Goal: Transaction & Acquisition: Purchase product/service

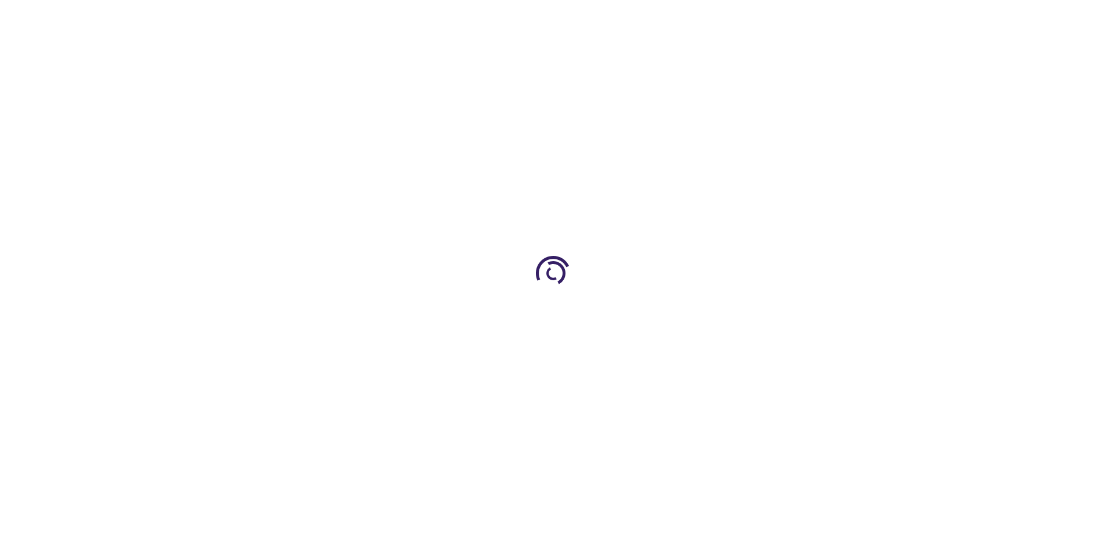
click at [731, 17] on link "Log In" at bounding box center [730, 17] width 23 height 9
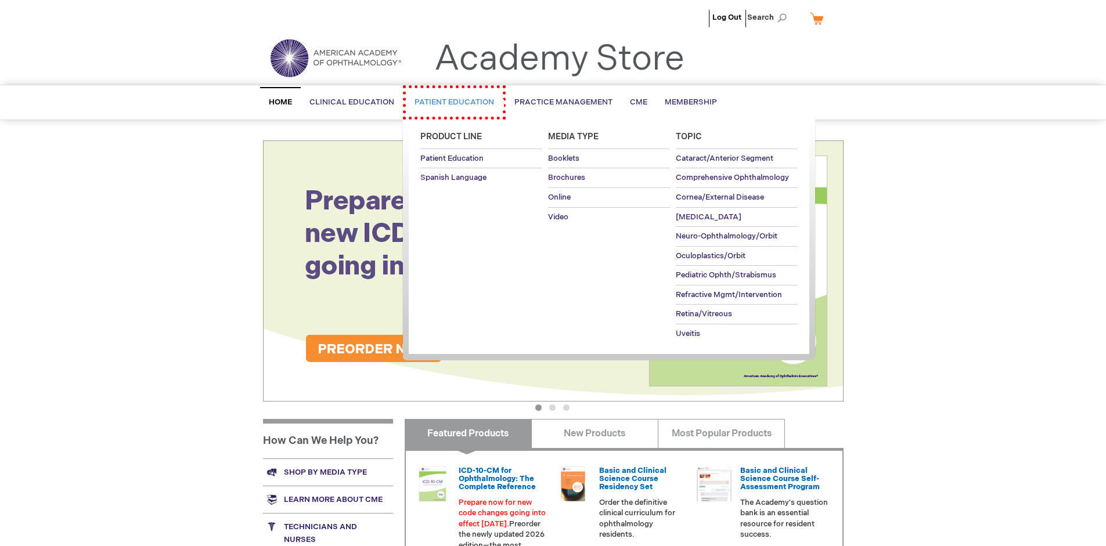
click at [448, 100] on span "Patient Education" at bounding box center [455, 102] width 80 height 9
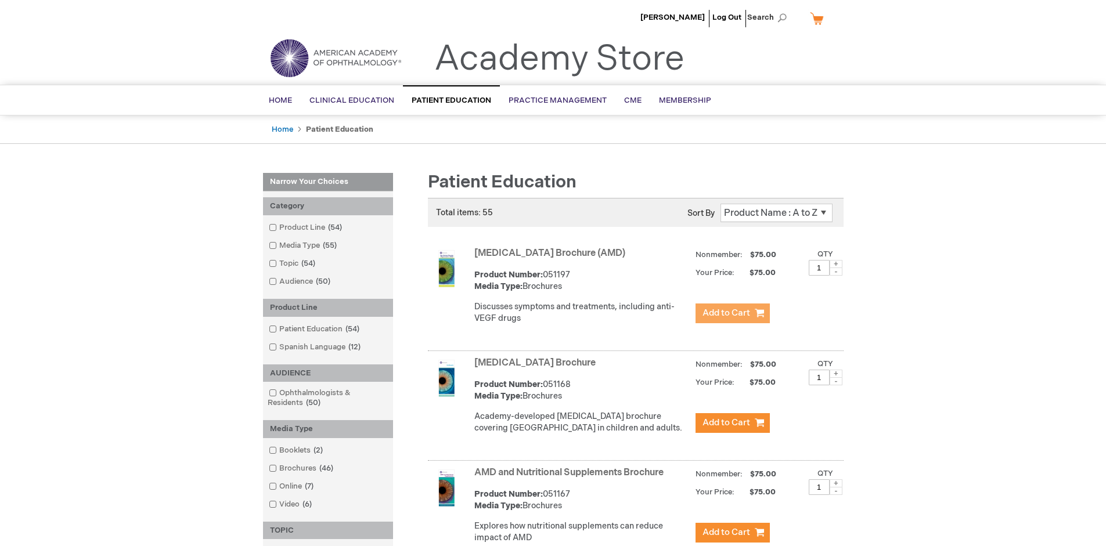
click at [732, 314] on span "Add to Cart" at bounding box center [727, 313] width 48 height 11
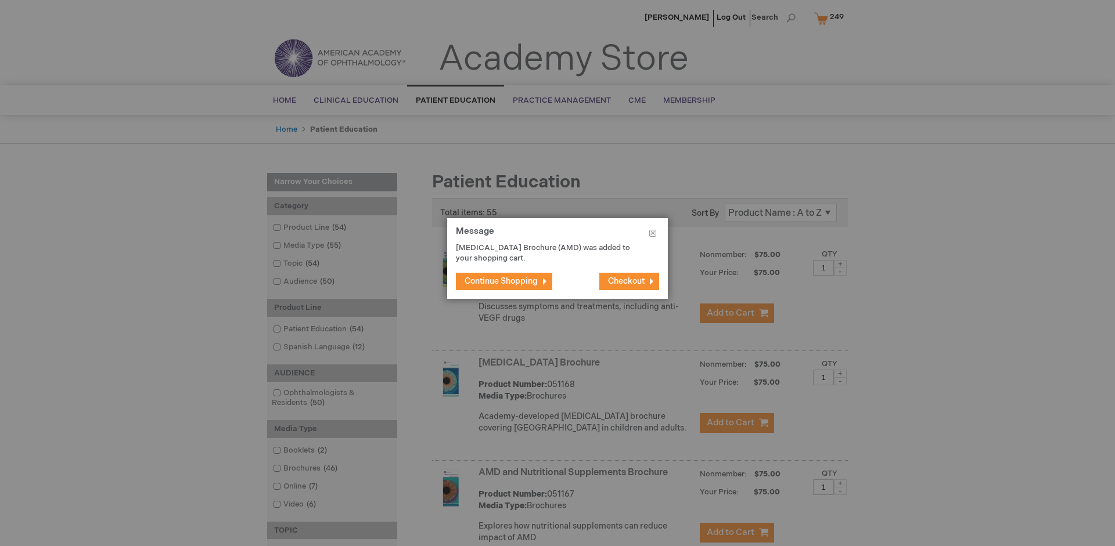
click at [501, 281] on span "Continue Shopping" at bounding box center [500, 281] width 73 height 10
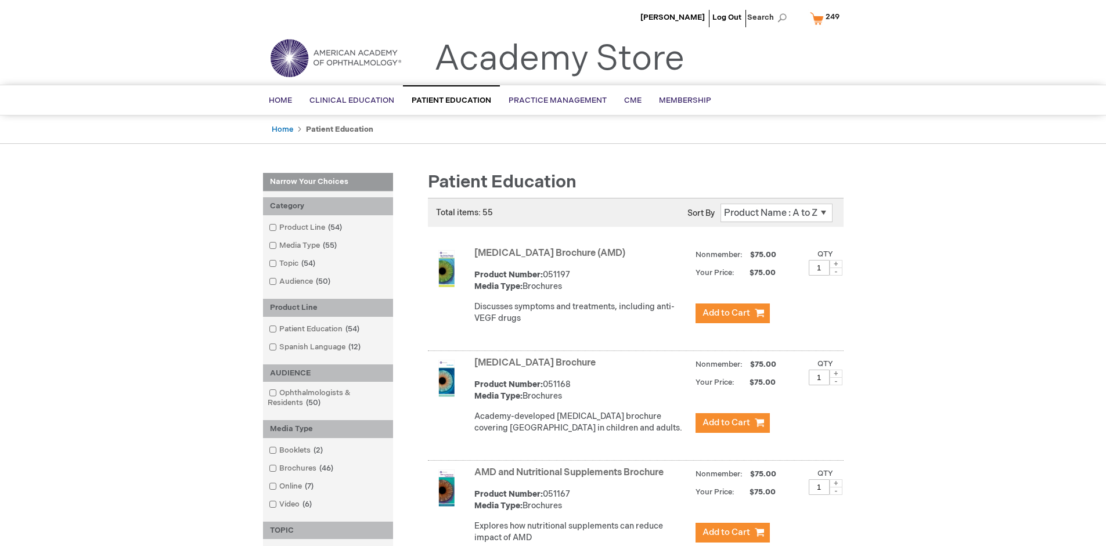
click at [571, 478] on link "AMD and Nutritional Supplements Brochure" at bounding box center [568, 472] width 189 height 11
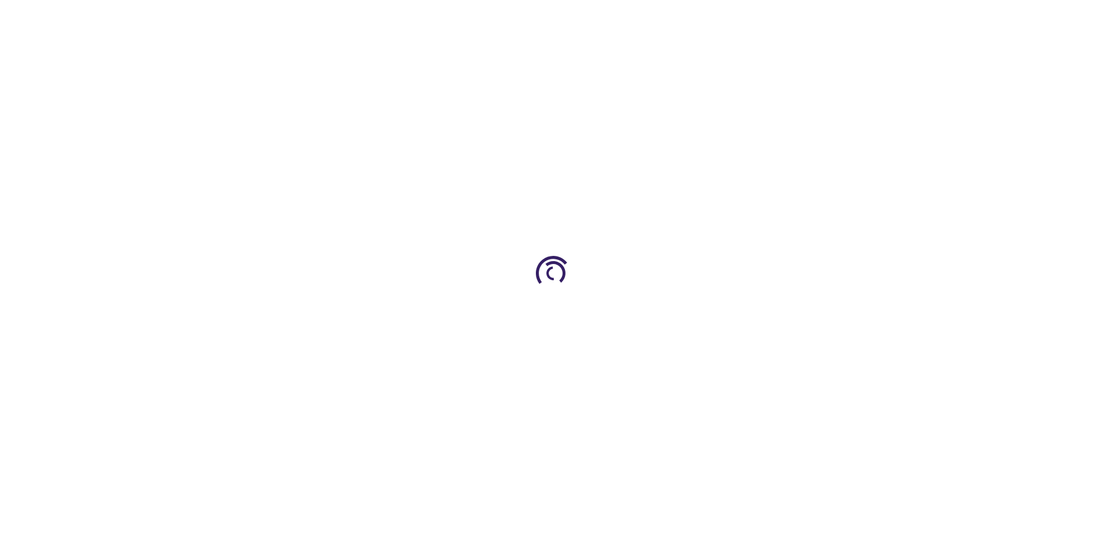
type input "1"
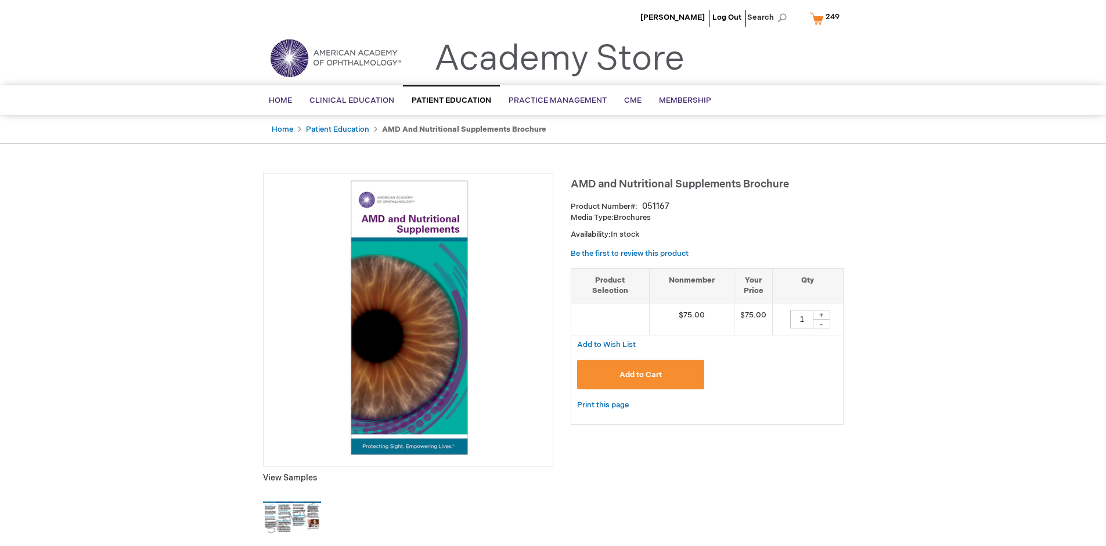
click at [640, 374] on span "Add to Cart" at bounding box center [641, 374] width 42 height 9
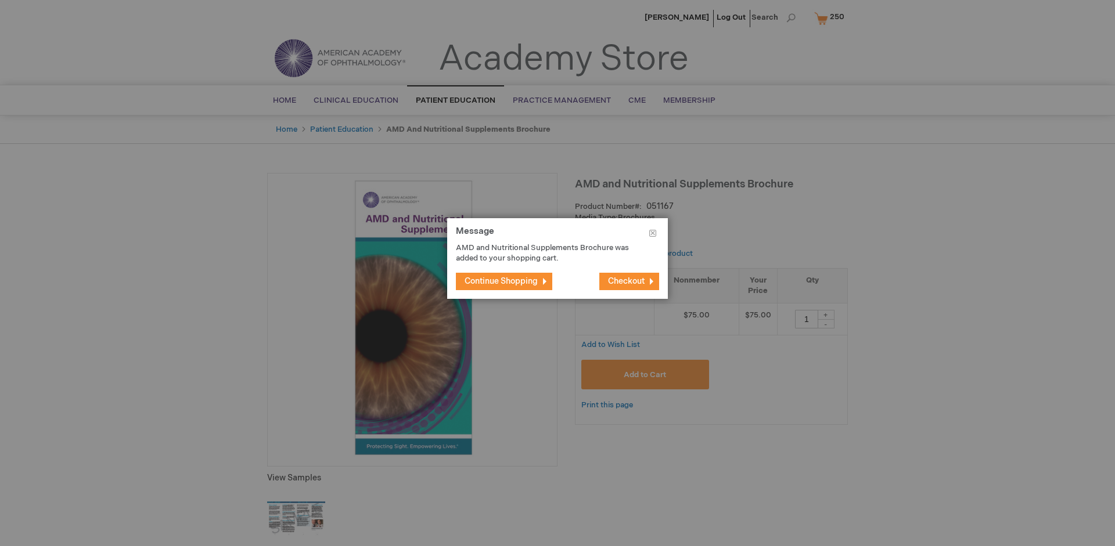
click at [501, 281] on span "Continue Shopping" at bounding box center [500, 281] width 73 height 10
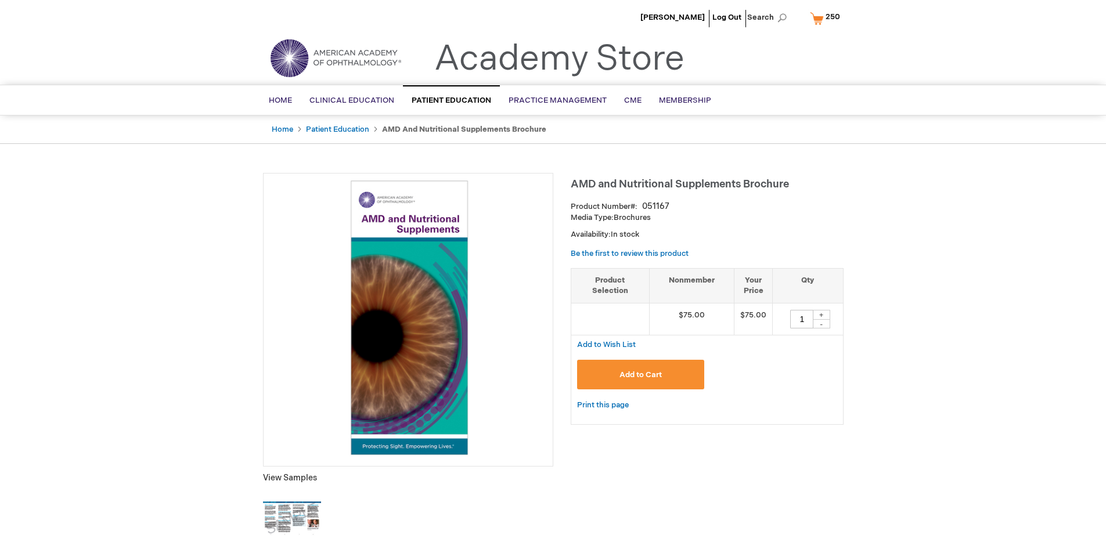
click at [827, 18] on span "250" at bounding box center [833, 16] width 15 height 9
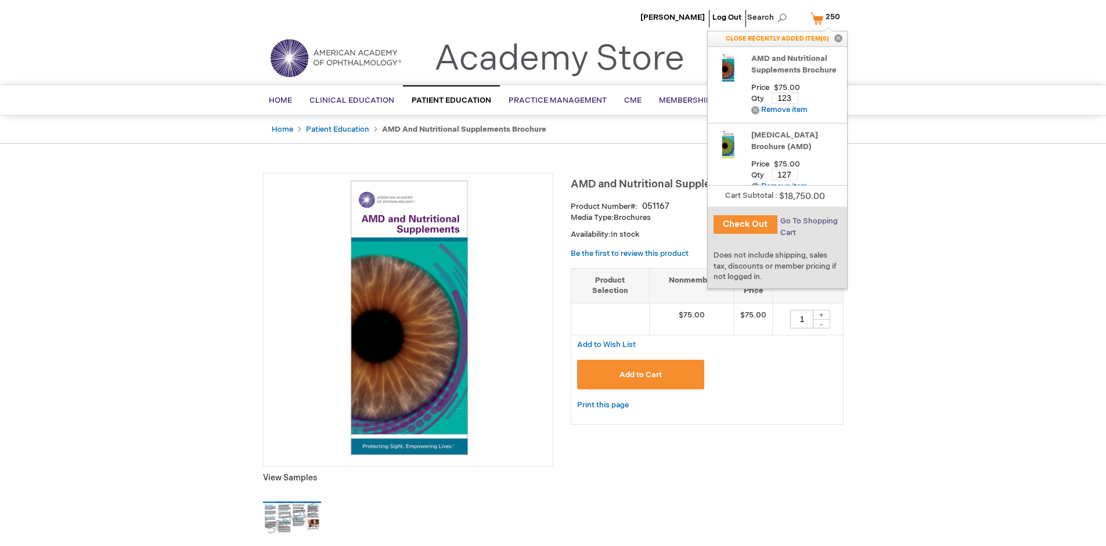
click at [808, 221] on span "Go To Shopping Cart" at bounding box center [808, 227] width 57 height 21
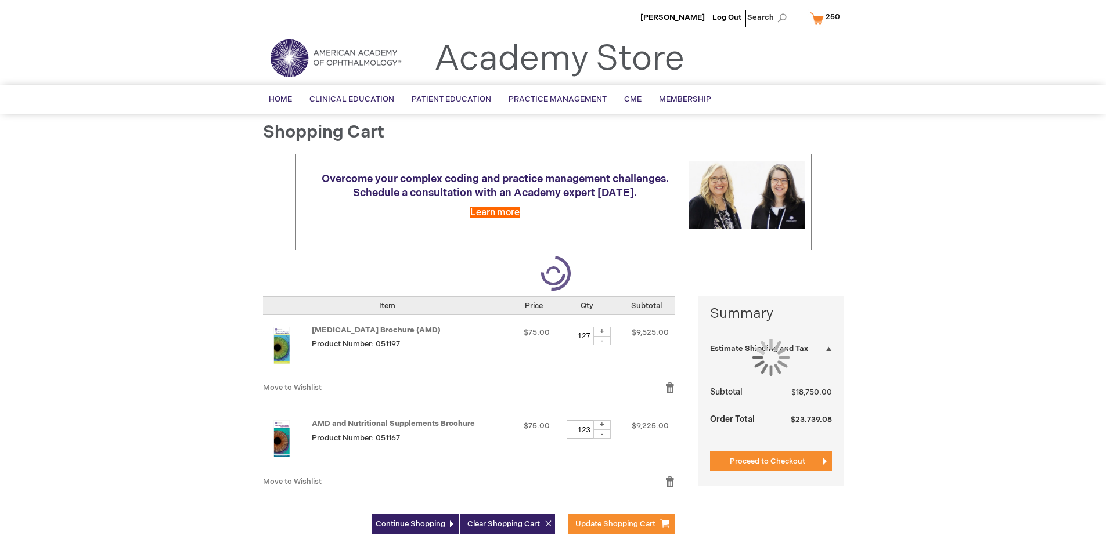
select select "US"
select select "41"
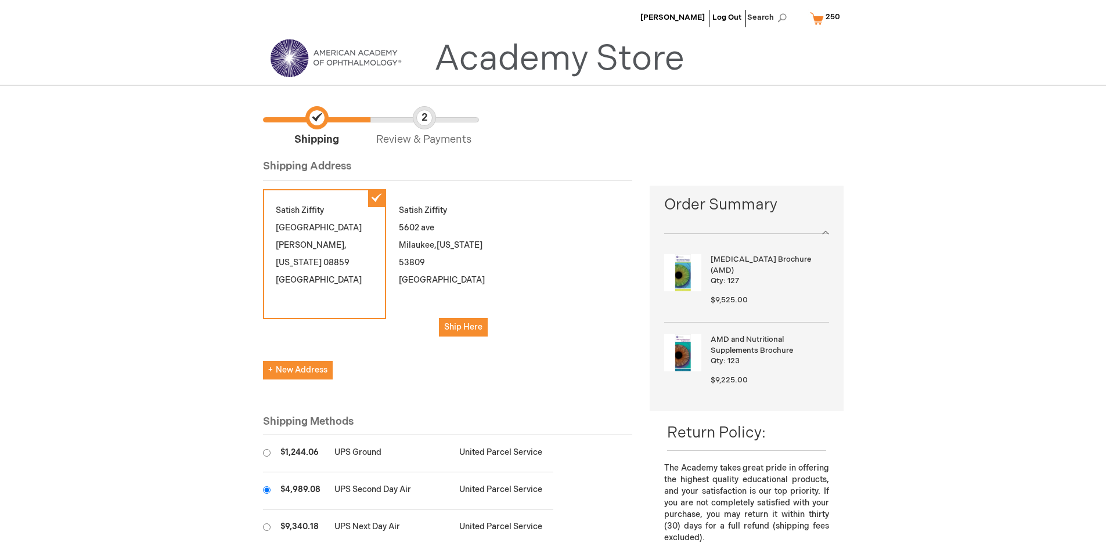
click at [267, 490] on input "radio" at bounding box center [267, 491] width 8 height 8
